Goal: Task Accomplishment & Management: Complete application form

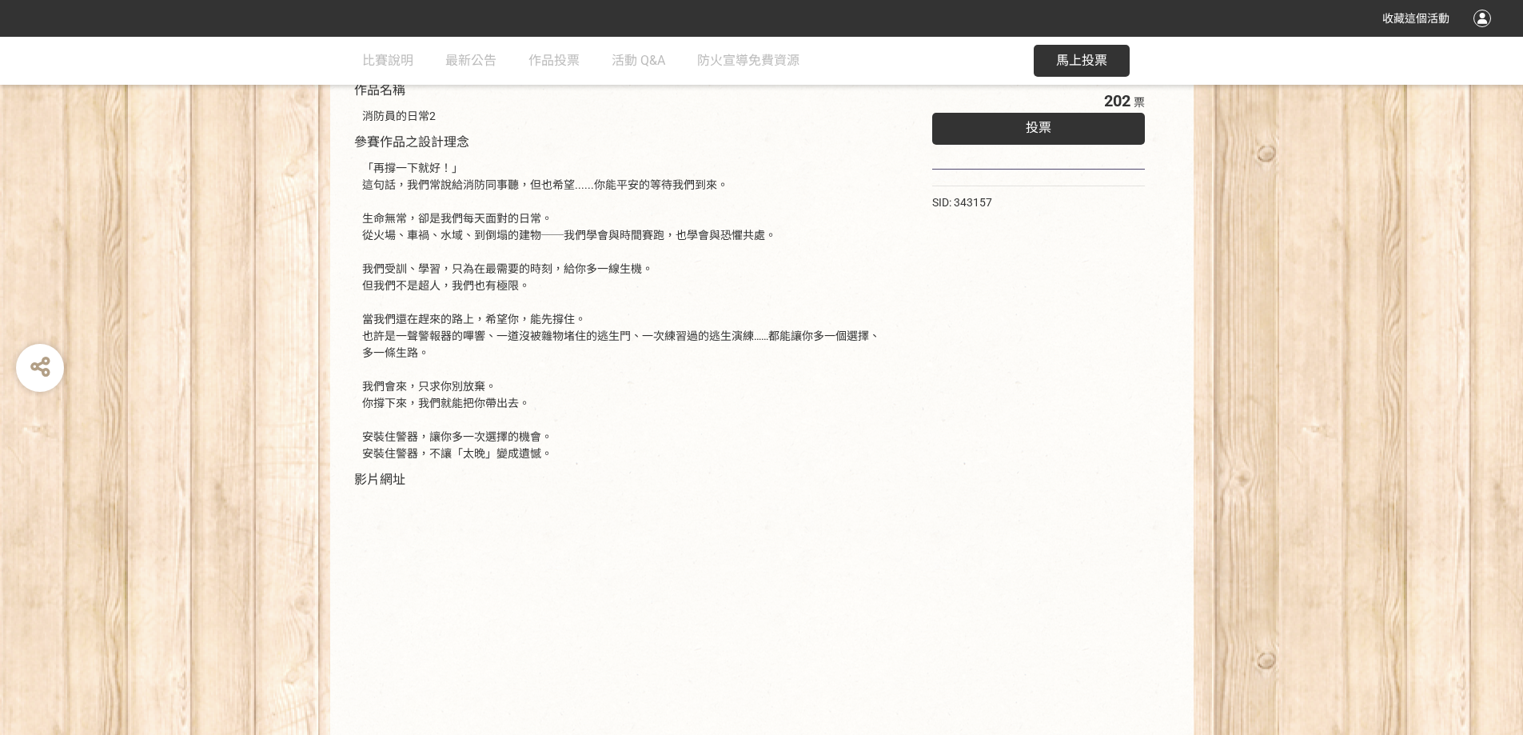
scroll to position [160, 0]
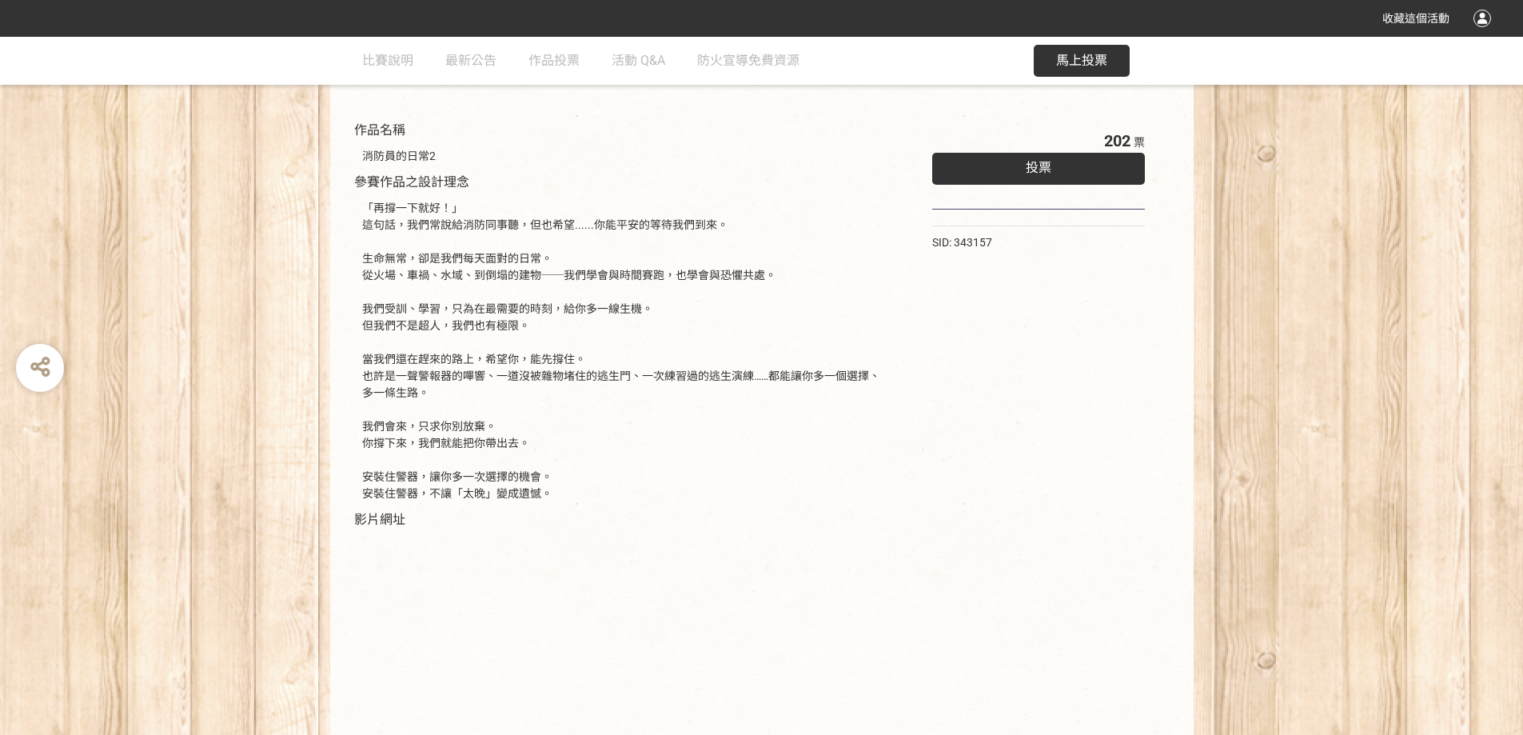
click at [1024, 164] on div "投票" at bounding box center [1038, 169] width 213 height 32
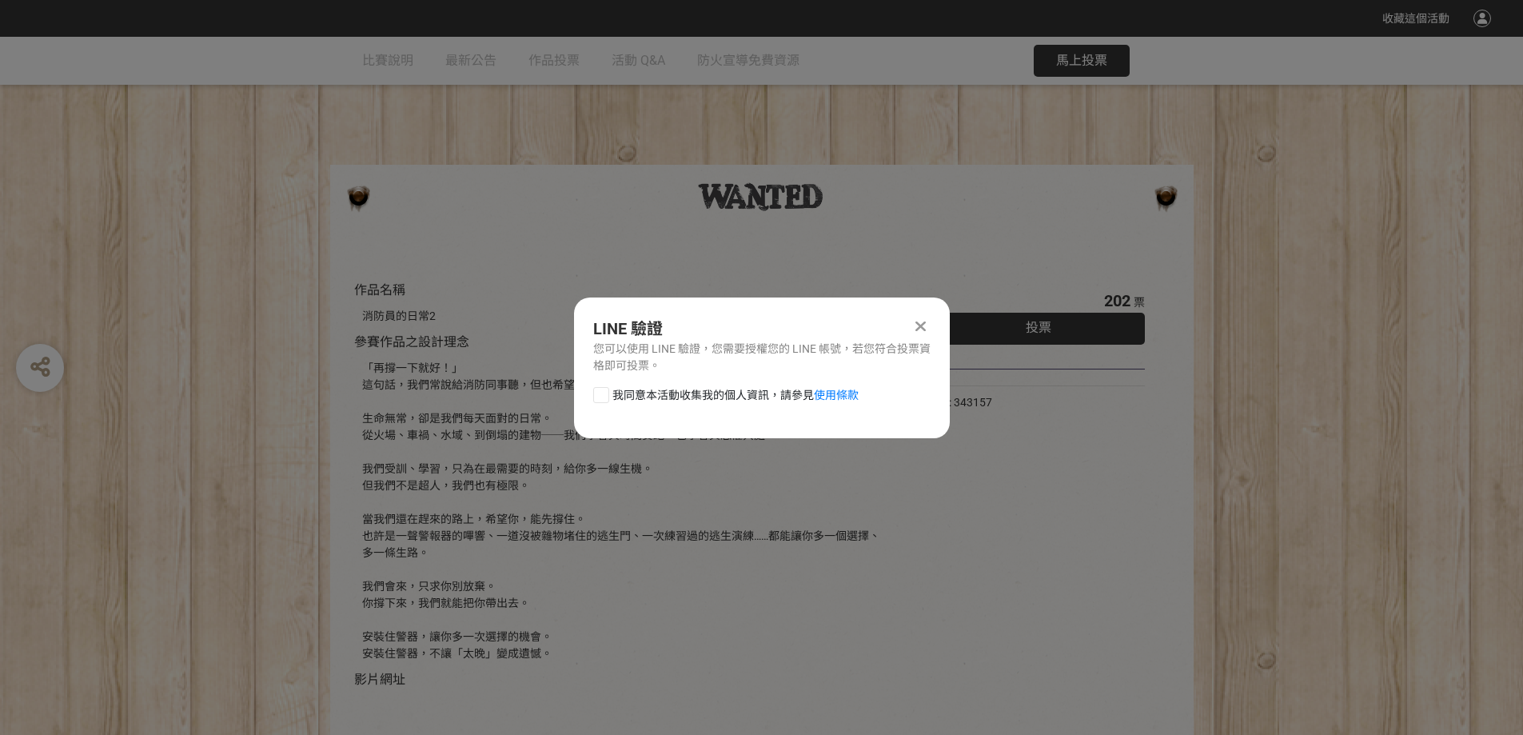
scroll to position [0, 0]
click at [604, 393] on div at bounding box center [601, 395] width 16 height 16
checkbox input "true"
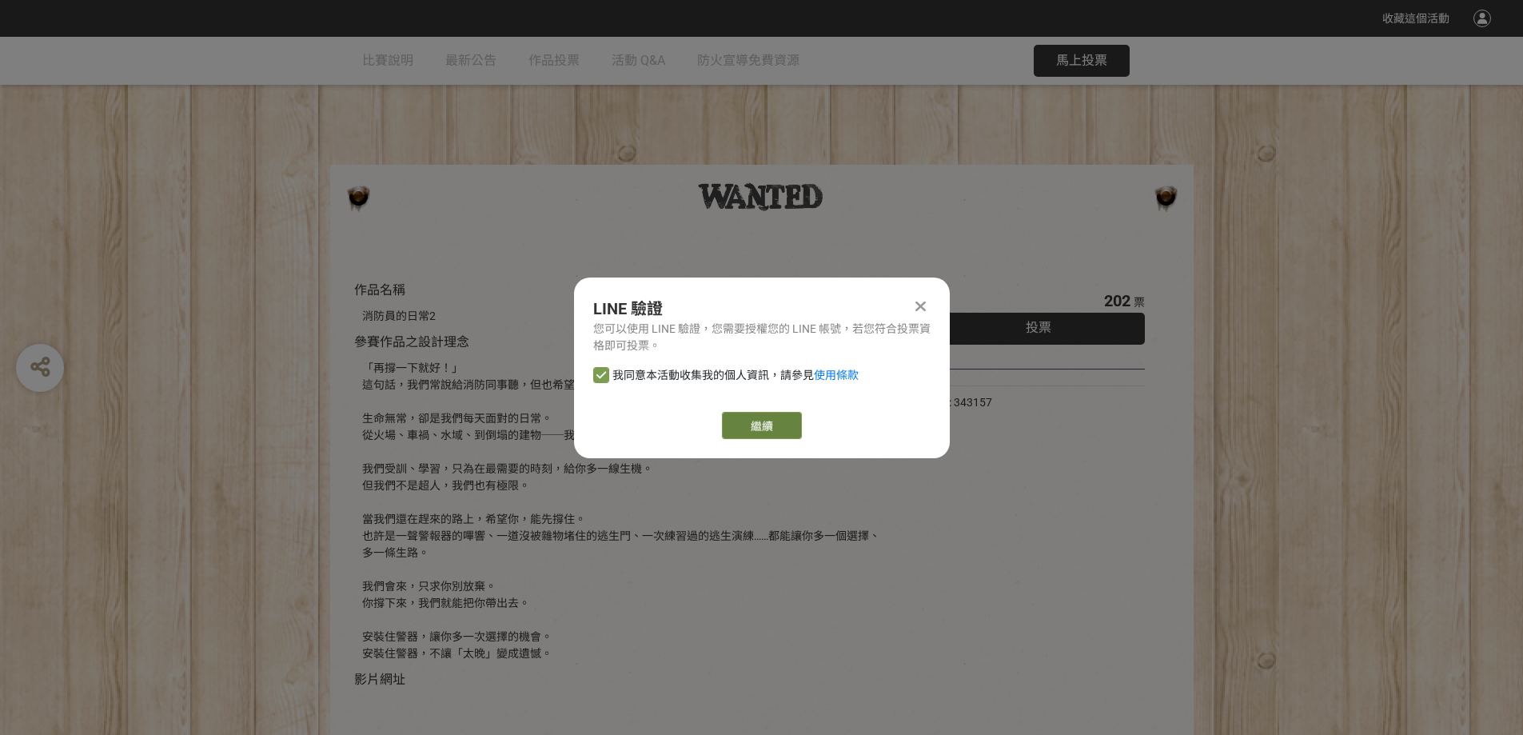
drag, startPoint x: 832, startPoint y: 415, endPoint x: 774, endPoint y: 419, distance: 58.5
click at [820, 417] on div "繼續" at bounding box center [761, 425] width 337 height 27
click at [774, 419] on link "繼續" at bounding box center [762, 425] width 80 height 27
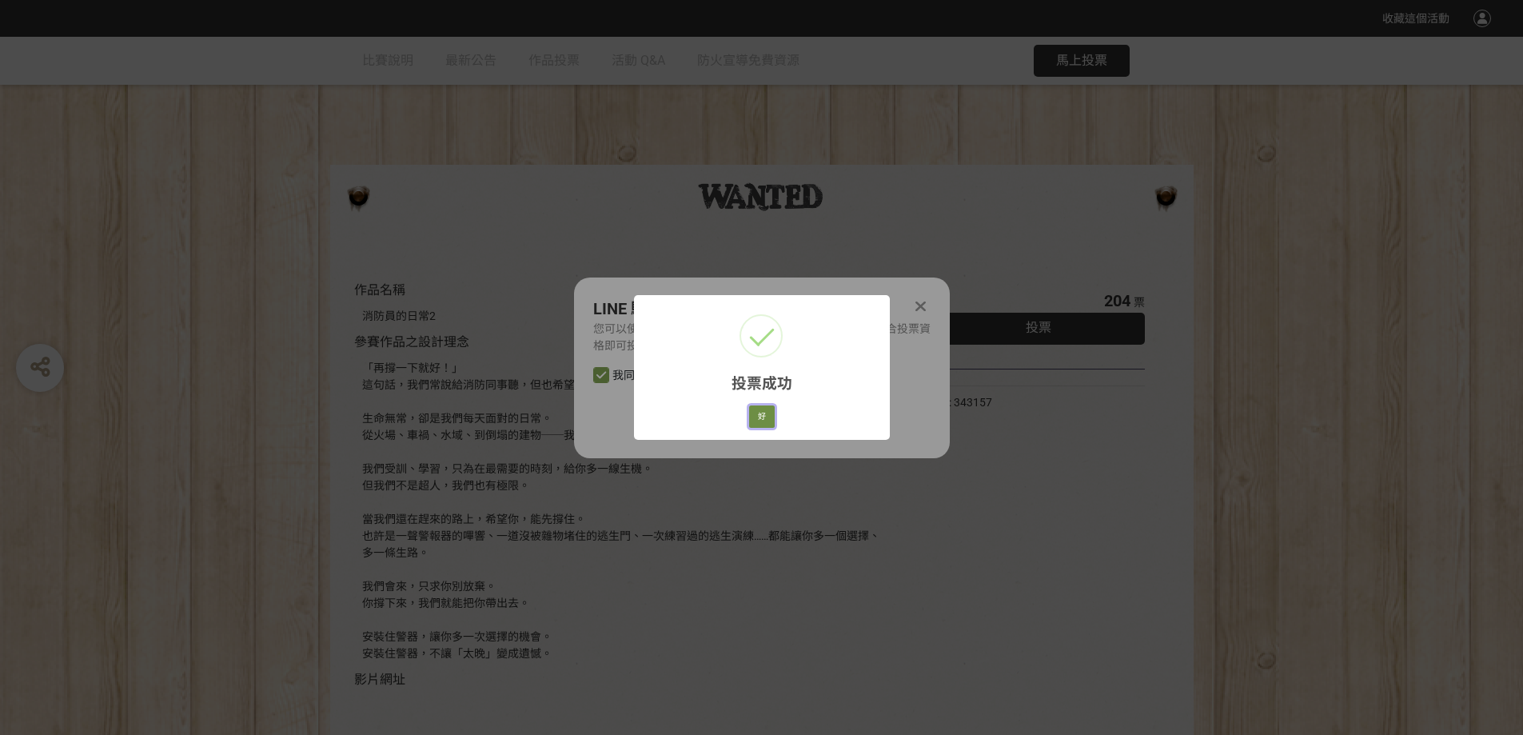
click at [763, 416] on button "好" at bounding box center [762, 416] width 26 height 22
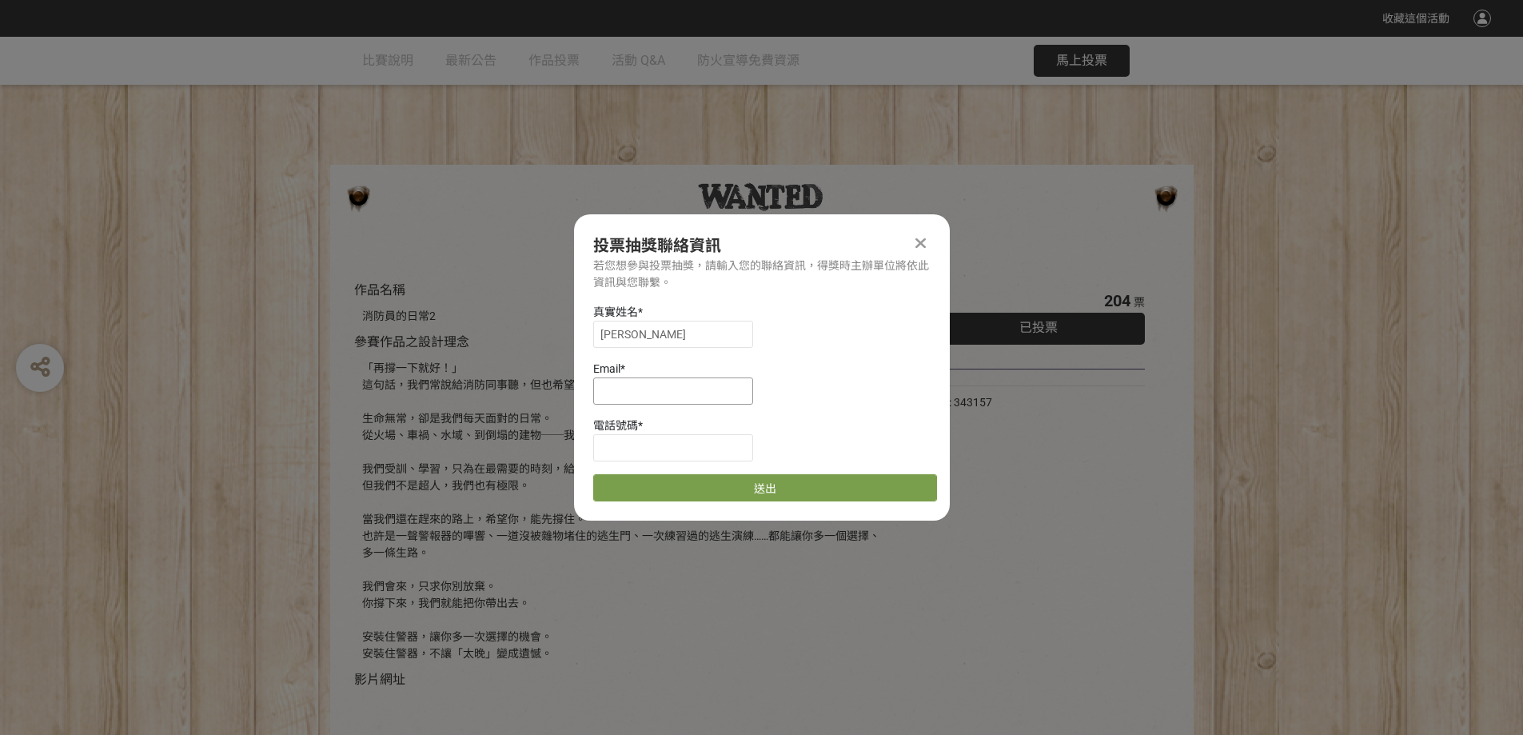
click at [692, 393] on input at bounding box center [673, 390] width 160 height 27
type input "ㄨ"
type input "[EMAIL_ADDRESS][DOMAIN_NAME]"
click at [692, 450] on input at bounding box center [673, 447] width 160 height 27
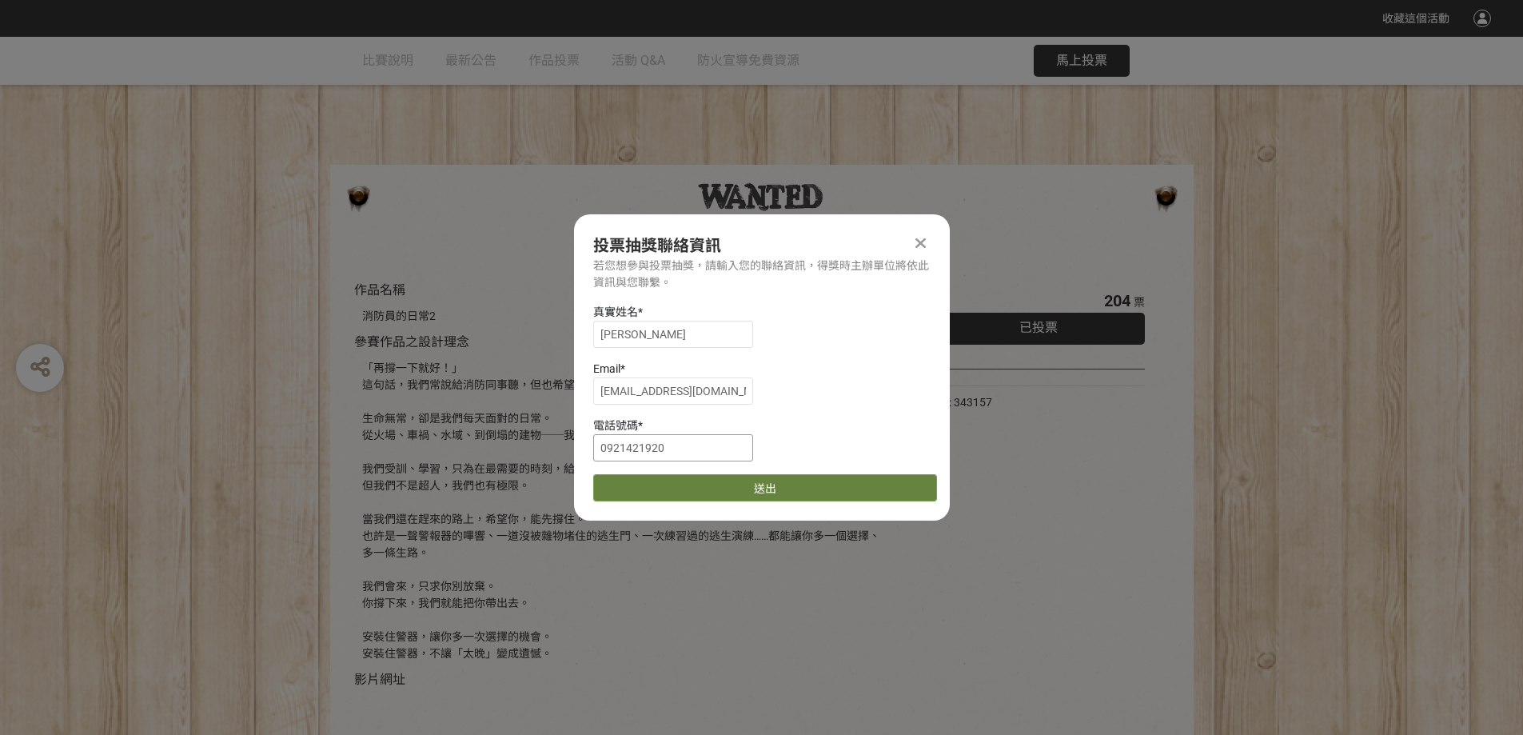
type input "0921421920"
click at [728, 489] on button "送出" at bounding box center [765, 487] width 344 height 27
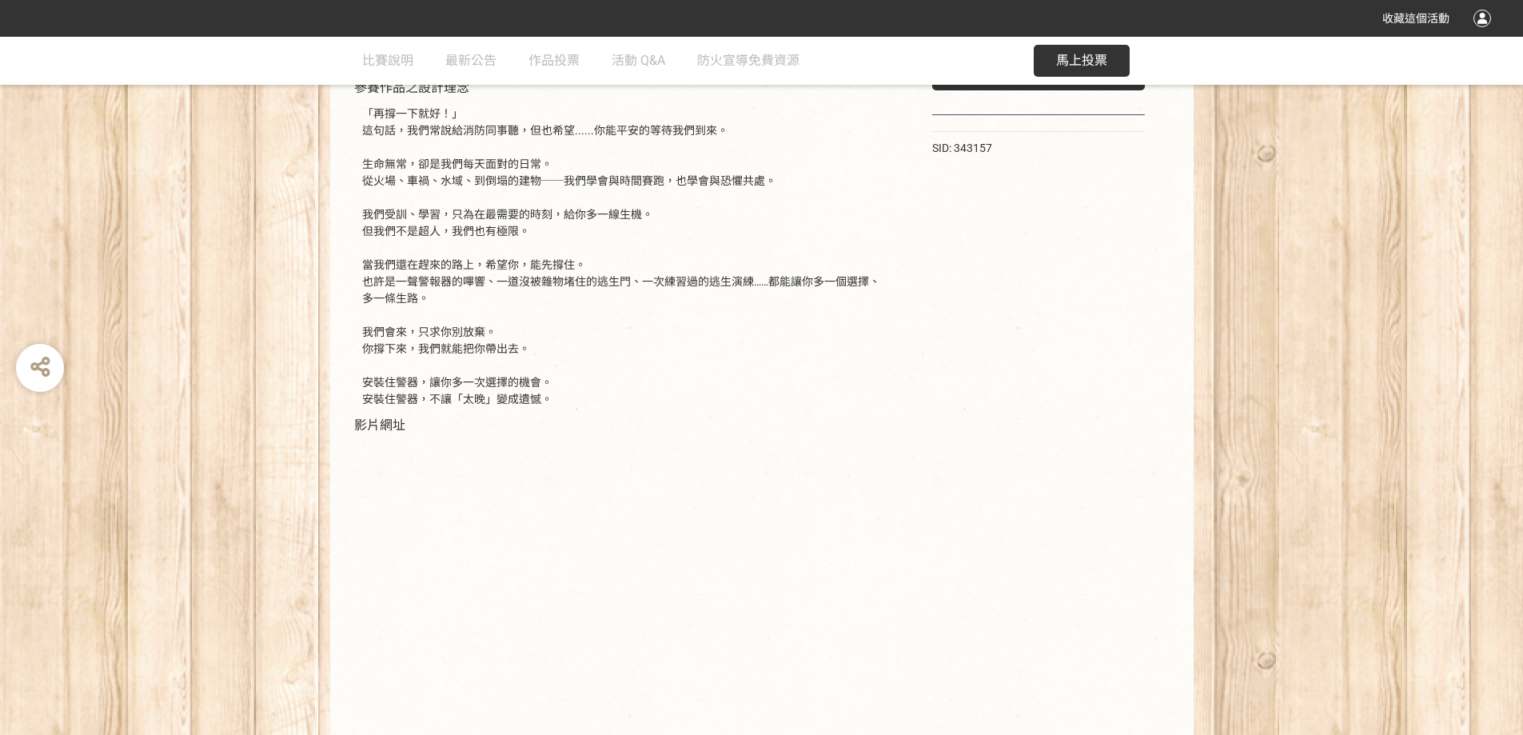
scroll to position [341, 0]
